Goal: Transaction & Acquisition: Purchase product/service

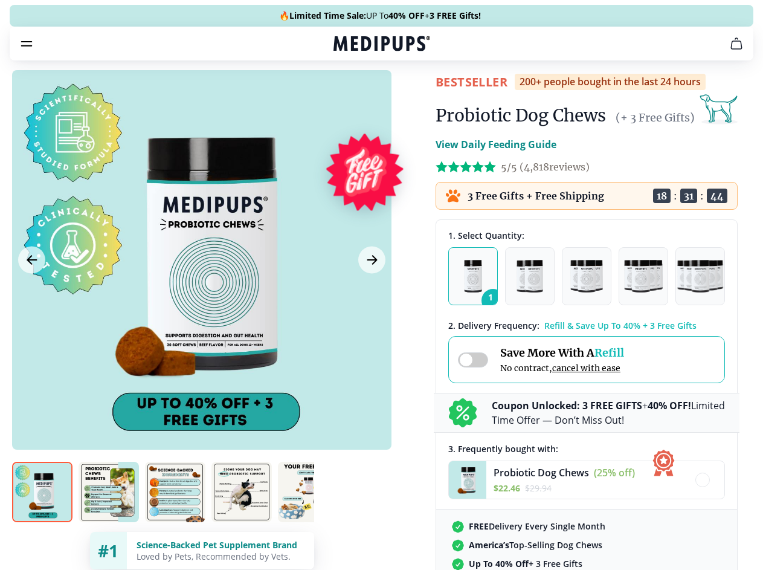
click at [347, 97] on span "Supplements" at bounding box center [377, 103] width 60 height 12
click at [409, 95] on icon "button" at bounding box center [416, 102] width 14 height 14
click at [729, 51] on icon "cart" at bounding box center [736, 43] width 14 height 14
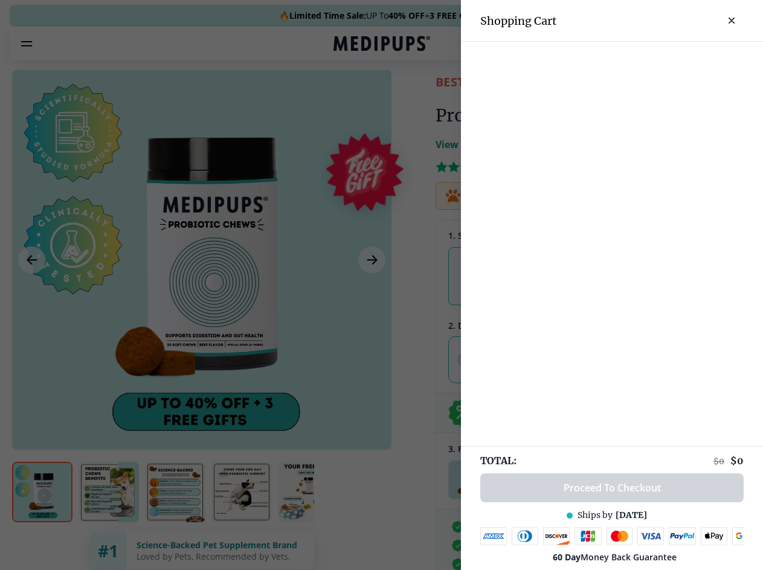
click at [587, 60] on div at bounding box center [612, 52] width 302 height 20
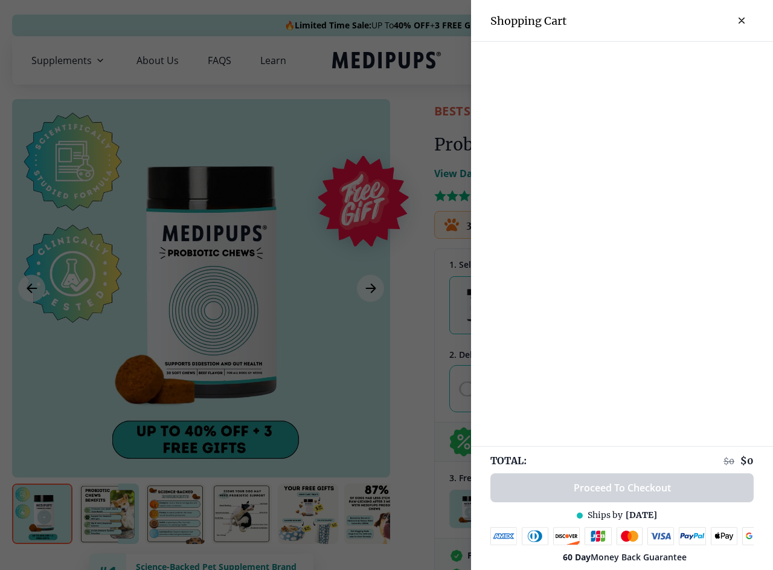
click at [682, 60] on div at bounding box center [622, 52] width 302 height 20
click at [722, 60] on div at bounding box center [622, 52] width 302 height 20
click at [201, 288] on div at bounding box center [386, 285] width 773 height 570
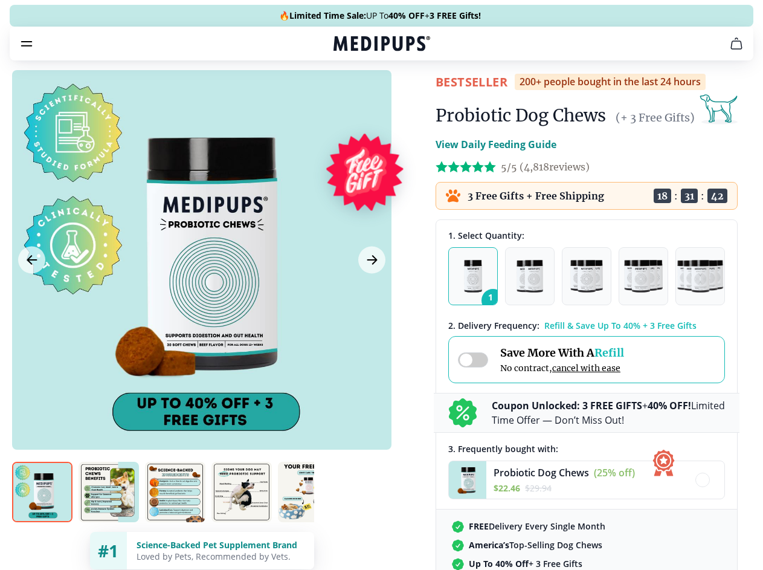
click at [31, 264] on icon "Previous Image" at bounding box center [31, 259] width 9 height 8
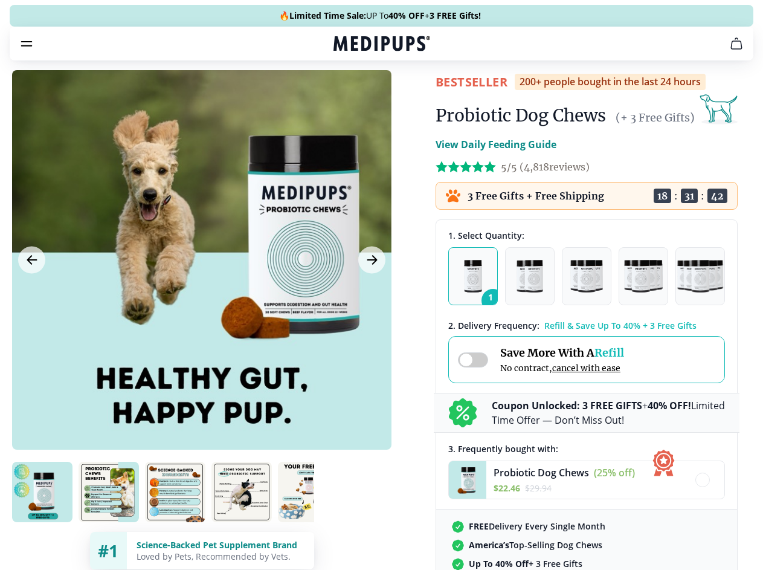
click at [370, 264] on icon "Next Image" at bounding box center [371, 259] width 9 height 8
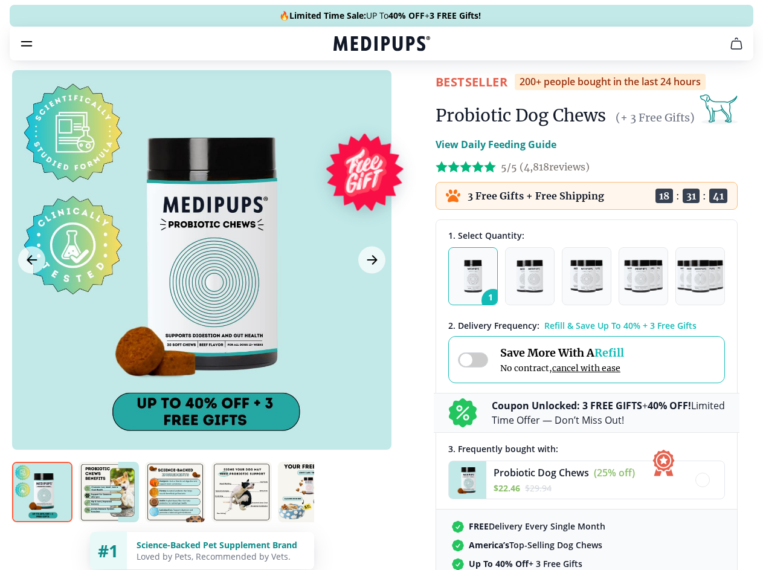
click at [42, 513] on img at bounding box center [42, 491] width 60 height 60
